Goal: Find specific page/section: Find specific page/section

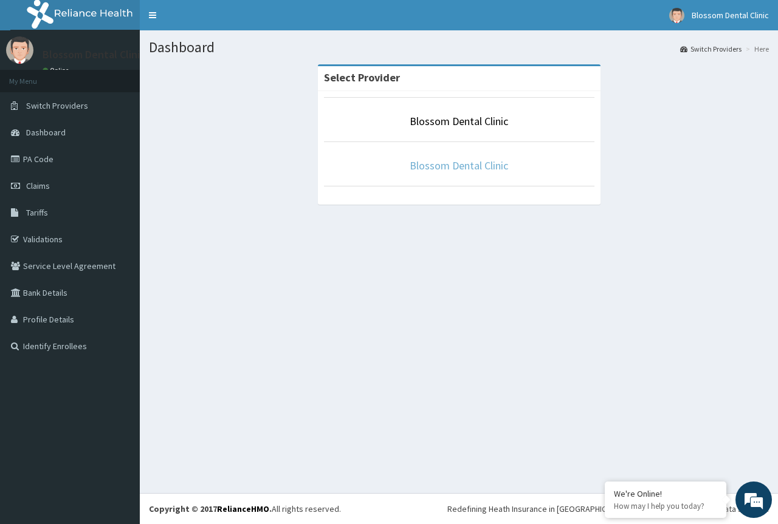
click at [423, 161] on link "Blossom Dental Clinic" at bounding box center [458, 166] width 98 height 14
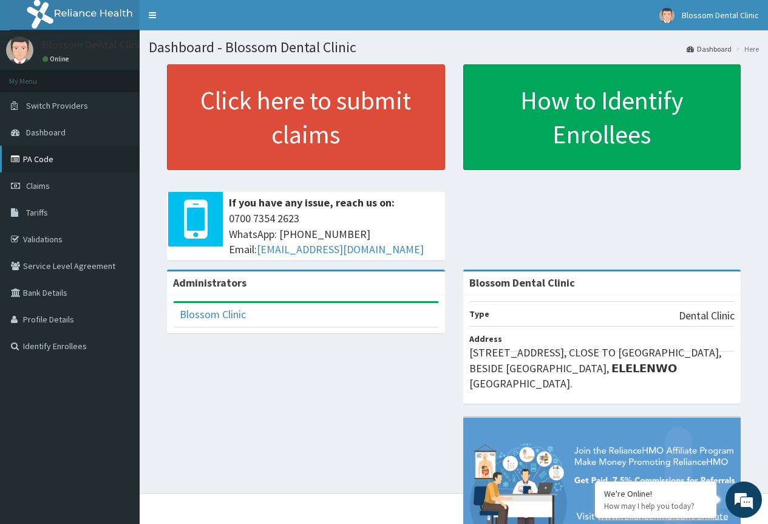
click at [94, 153] on link "PA Code" at bounding box center [70, 159] width 140 height 27
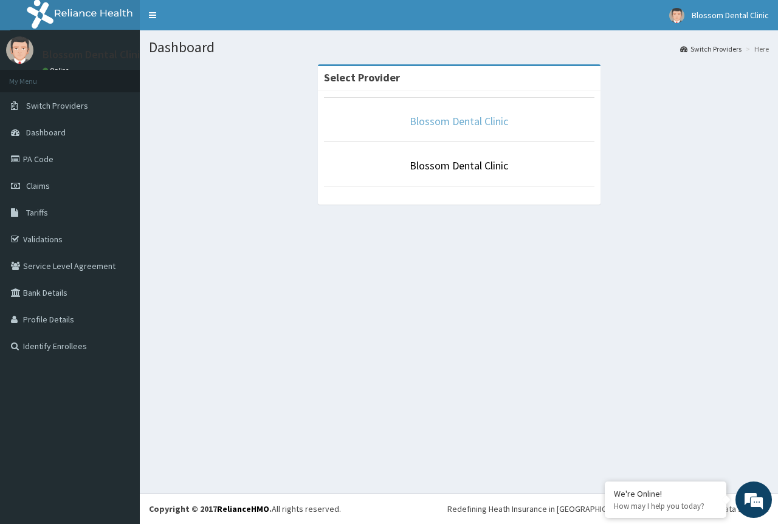
click at [444, 122] on link "Blossom Dental Clinic" at bounding box center [458, 121] width 98 height 14
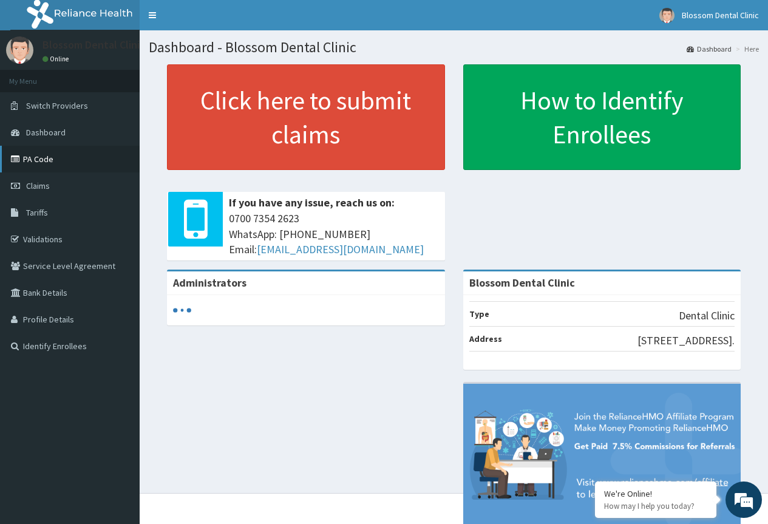
click at [101, 165] on link "PA Code" at bounding box center [70, 159] width 140 height 27
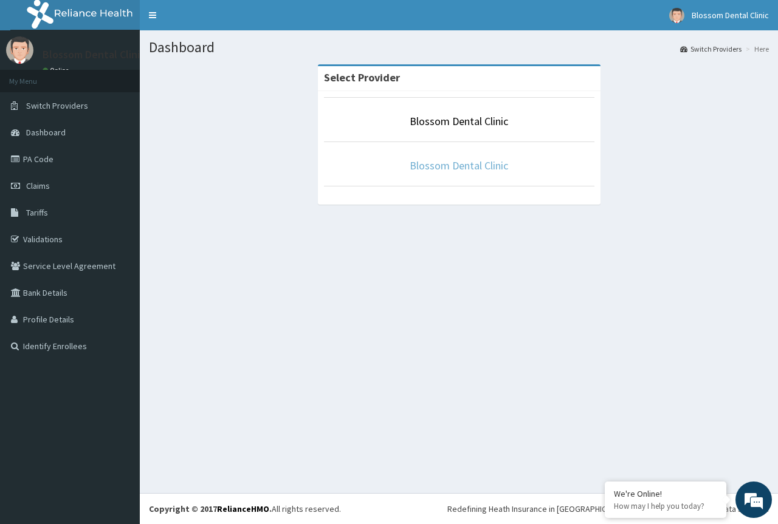
click at [442, 166] on link "Blossom Dental Clinic" at bounding box center [458, 166] width 98 height 14
